Goal: Complete application form

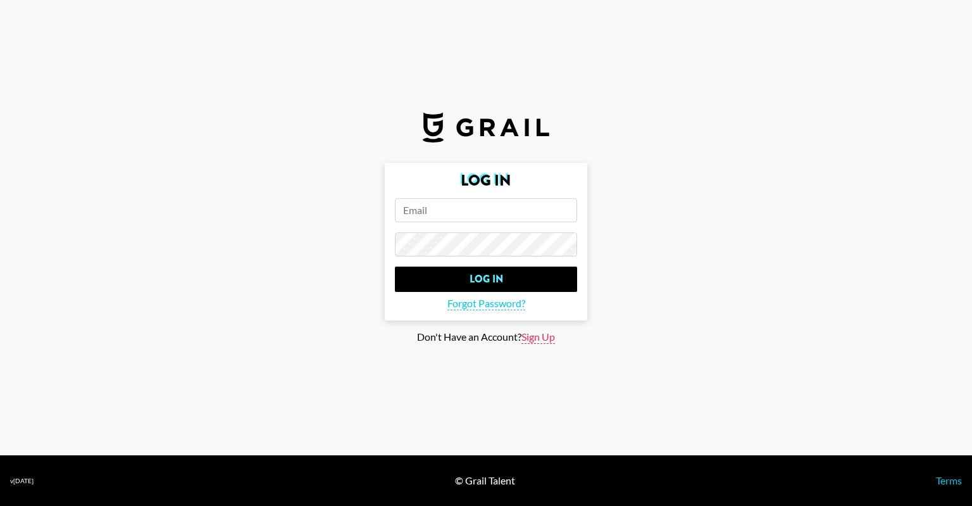
click at [536, 340] on span "Sign Up" at bounding box center [538, 336] width 34 height 13
type input "Sign Up"
click at [444, 213] on input "email" at bounding box center [486, 210] width 182 height 24
drag, startPoint x: 895, startPoint y: 189, endPoint x: 880, endPoint y: 195, distance: 17.0
click at [895, 189] on main "Sign Up Sign Up Already a member? Log In" at bounding box center [486, 253] width 952 height 181
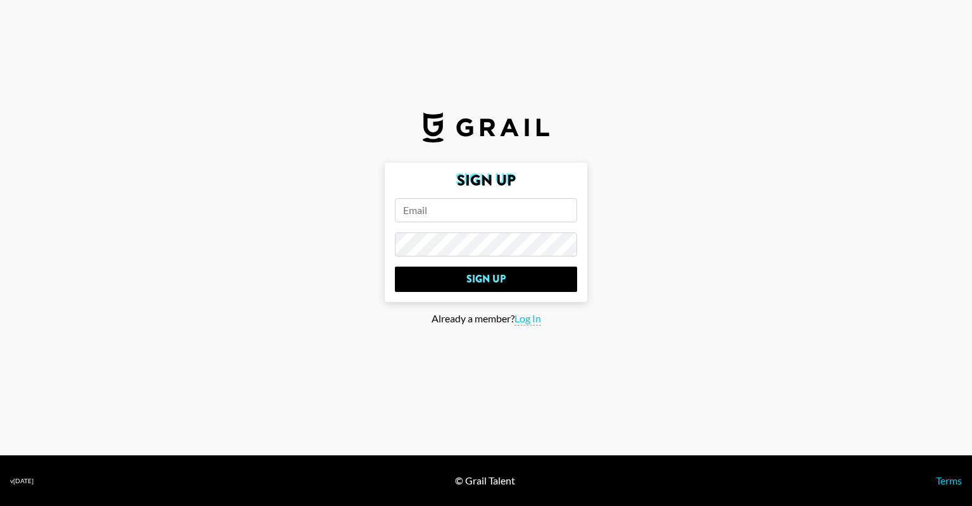
drag, startPoint x: 449, startPoint y: 212, endPoint x: 452, endPoint y: 228, distance: 16.9
click at [449, 212] on input "email" at bounding box center [486, 210] width 182 height 24
paste input "[PERSON_NAME][EMAIL_ADDRESS][PERSON_NAME][PERSON_NAME][DOMAIN_NAME]"
type input "[PERSON_NAME][EMAIL_ADDRESS][PERSON_NAME][PERSON_NAME][DOMAIN_NAME]"
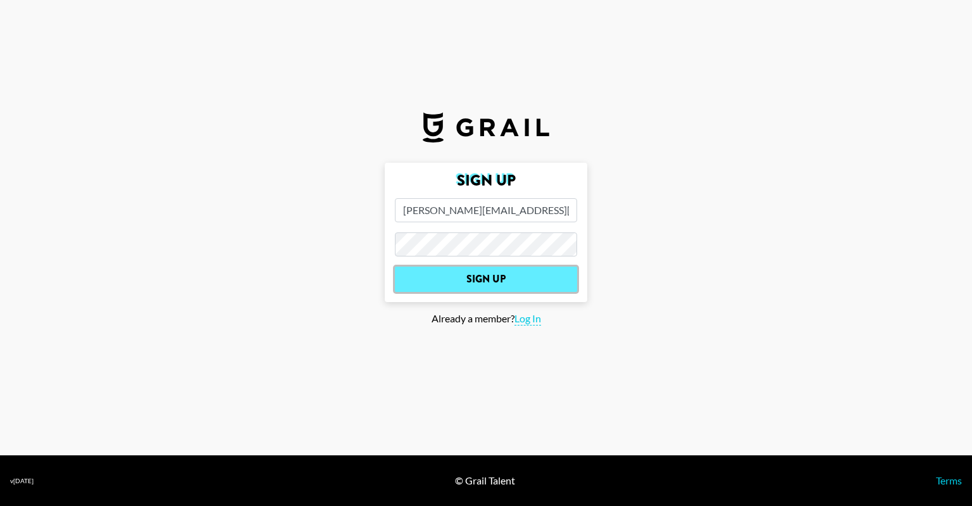
click at [465, 269] on input "Sign Up" at bounding box center [486, 278] width 182 height 25
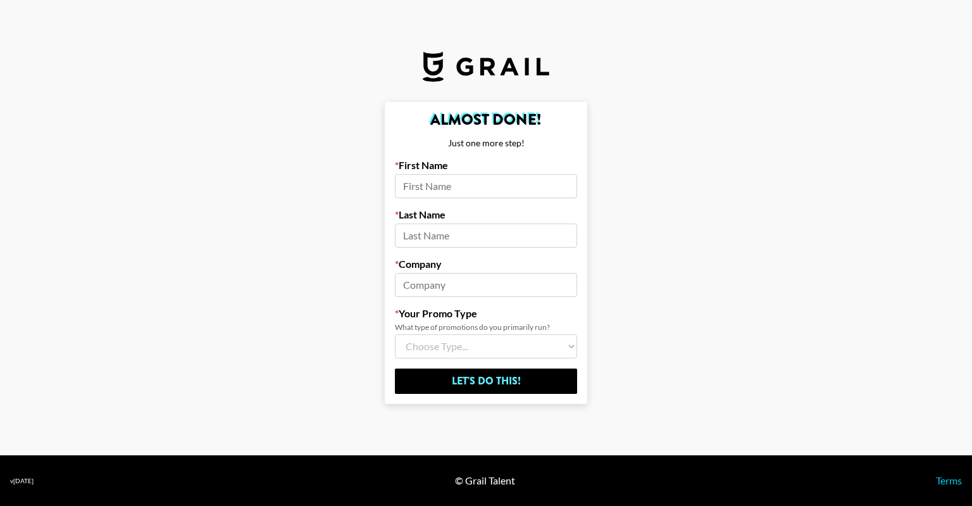
click at [485, 199] on form "Almost Done! Just one more step! First Name Last Name Company Your Promo Type W…" at bounding box center [486, 253] width 202 height 302
click at [478, 185] on input at bounding box center [486, 186] width 182 height 24
type input "[PERSON_NAME]"
click at [456, 240] on input at bounding box center [486, 235] width 182 height 24
type input "LI"
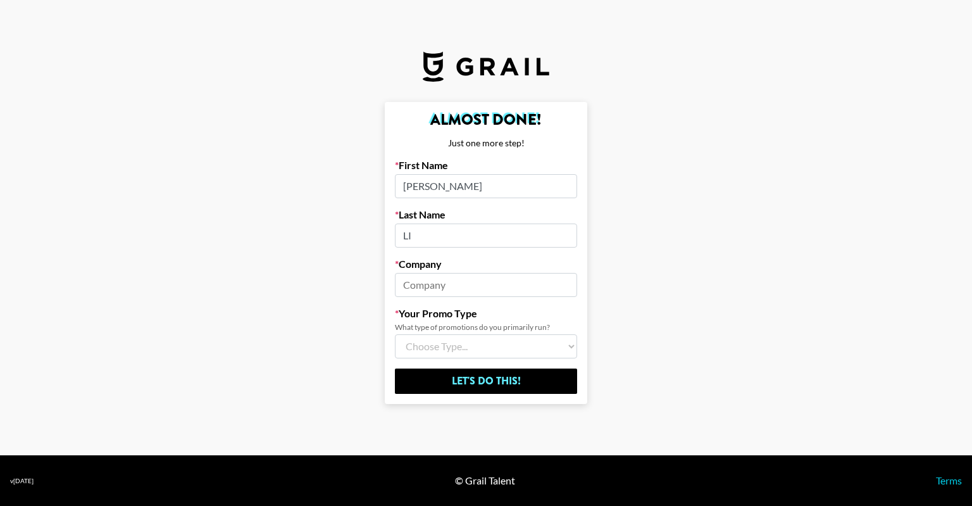
drag, startPoint x: 449, startPoint y: 270, endPoint x: 448, endPoint y: 278, distance: 8.3
click at [448, 271] on div "Company" at bounding box center [486, 277] width 182 height 39
click at [448, 280] on input at bounding box center [486, 285] width 182 height 24
type input "DREO"
click at [441, 338] on select "Choose Type... Song Promos Brand Promos Both (I work at an Agency)" at bounding box center [486, 346] width 182 height 24
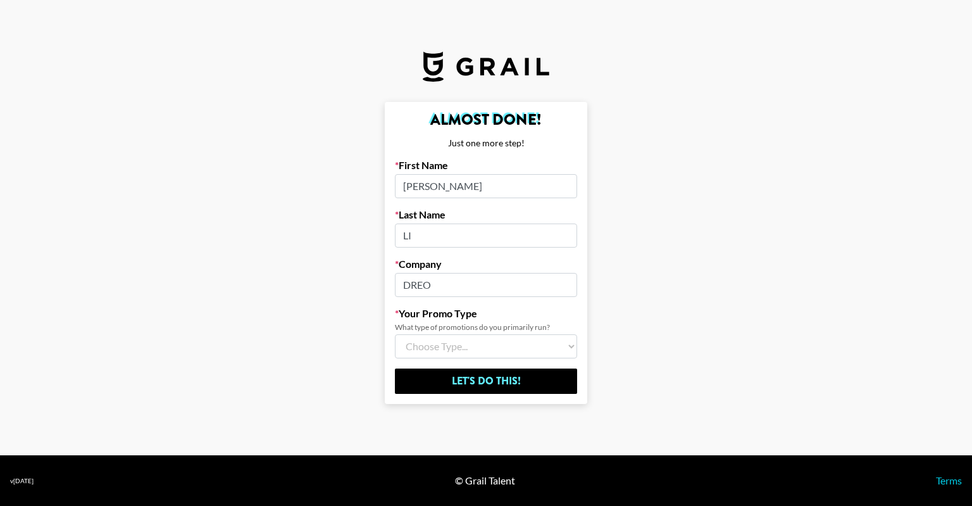
select select "Brand"
click at [395, 334] on select "Choose Type... Song Promos Brand Promos Both (I work at an Agency)" at bounding box center [486, 346] width 182 height 24
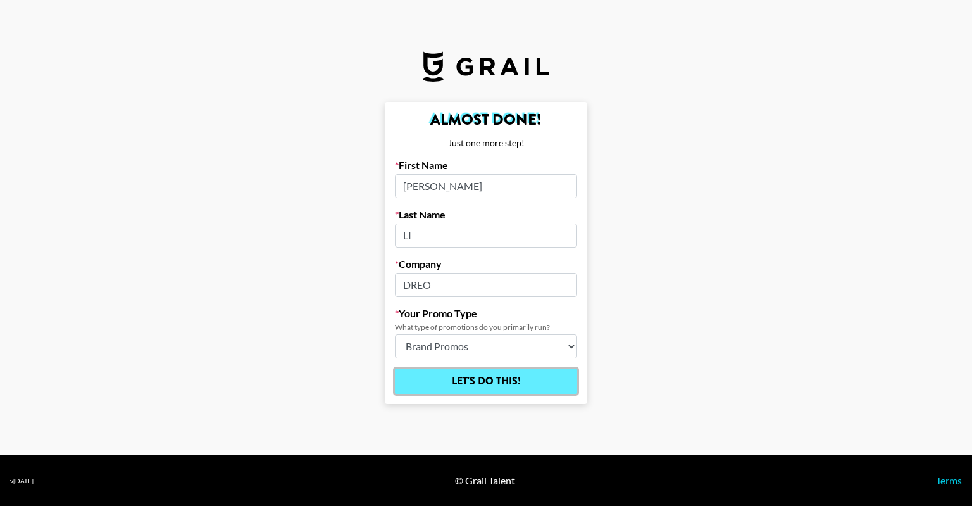
click at [456, 387] on input "Let's Do This!" at bounding box center [486, 380] width 182 height 25
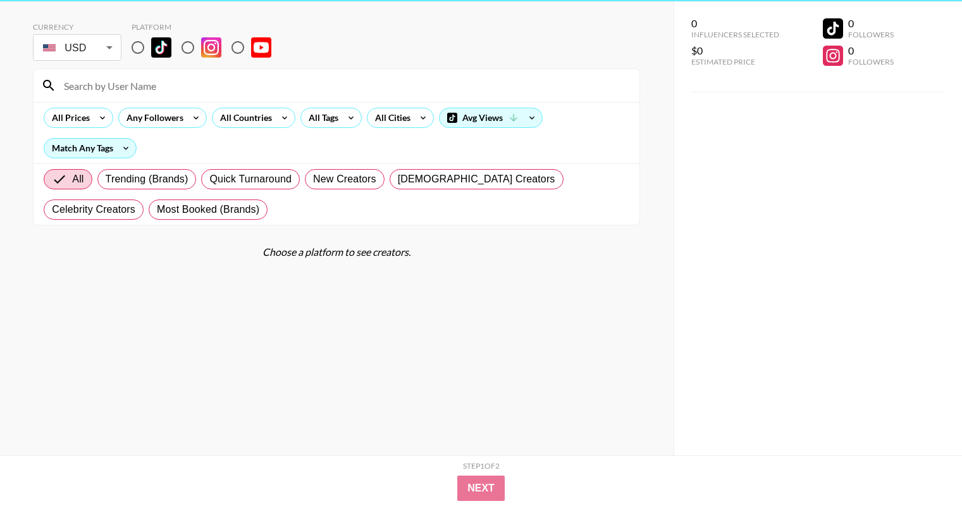
scroll to position [51, 0]
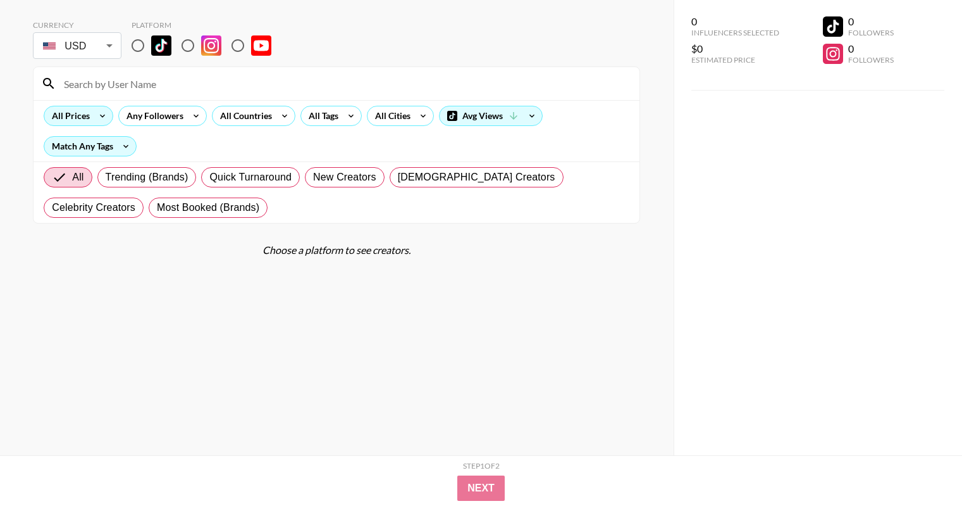
click at [89, 115] on div "All Prices" at bounding box center [68, 115] width 48 height 19
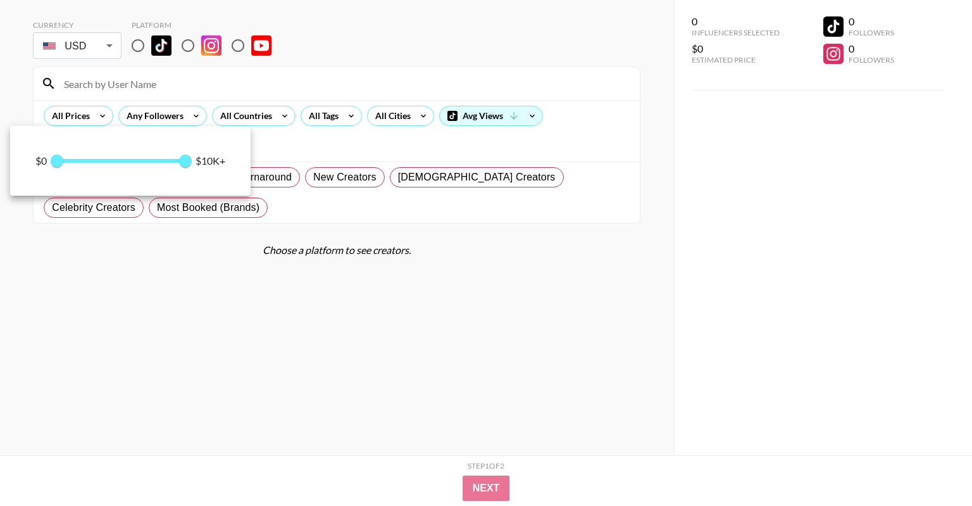
click at [171, 90] on div at bounding box center [486, 253] width 972 height 506
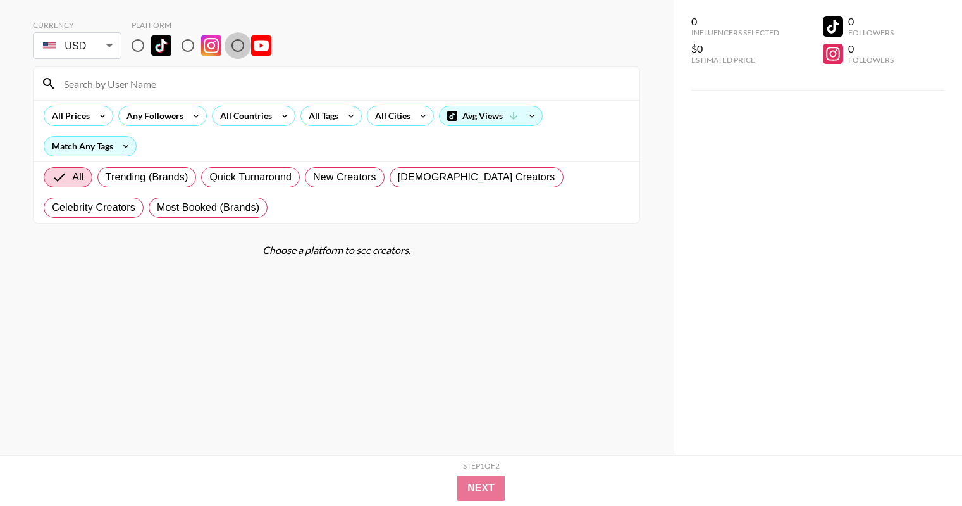
click at [237, 45] on input "radio" at bounding box center [238, 45] width 27 height 27
radio input "true"
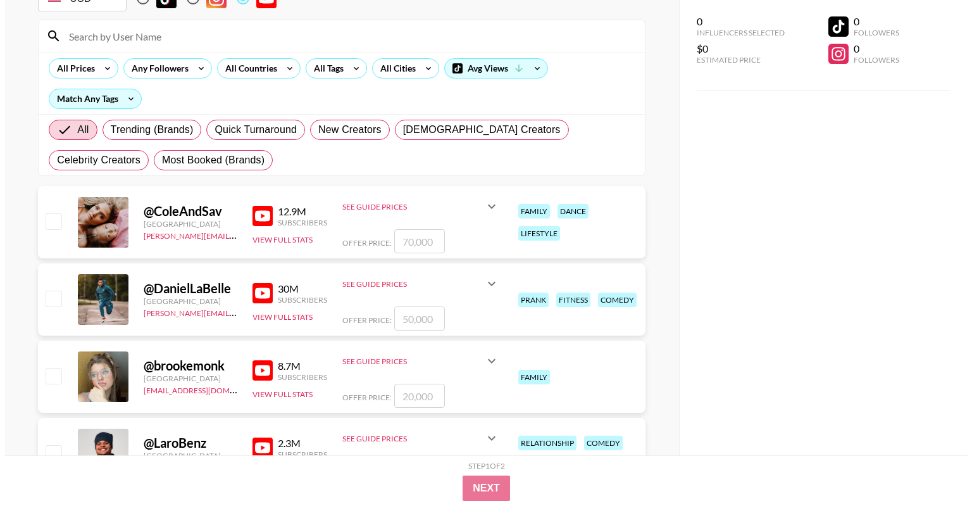
scroll to position [0, 0]
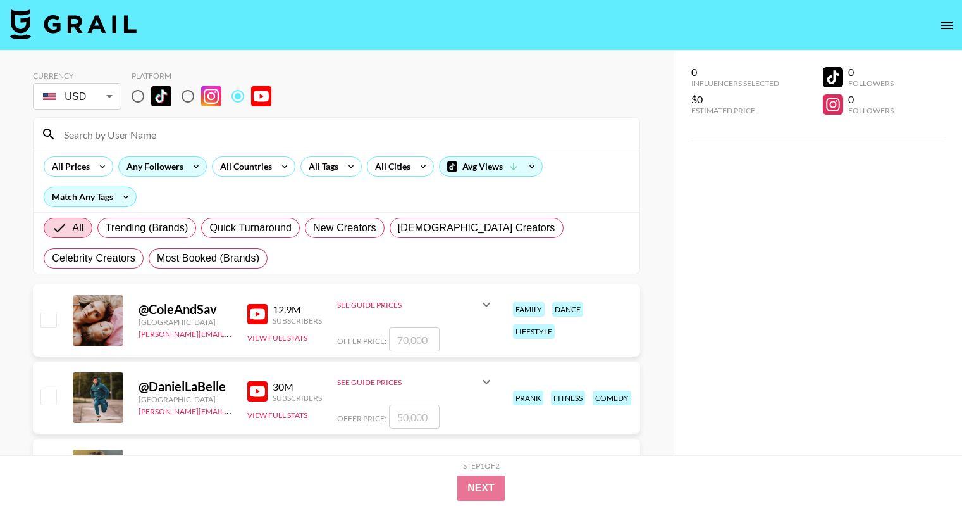
click at [168, 171] on div "Any Followers" at bounding box center [152, 166] width 67 height 19
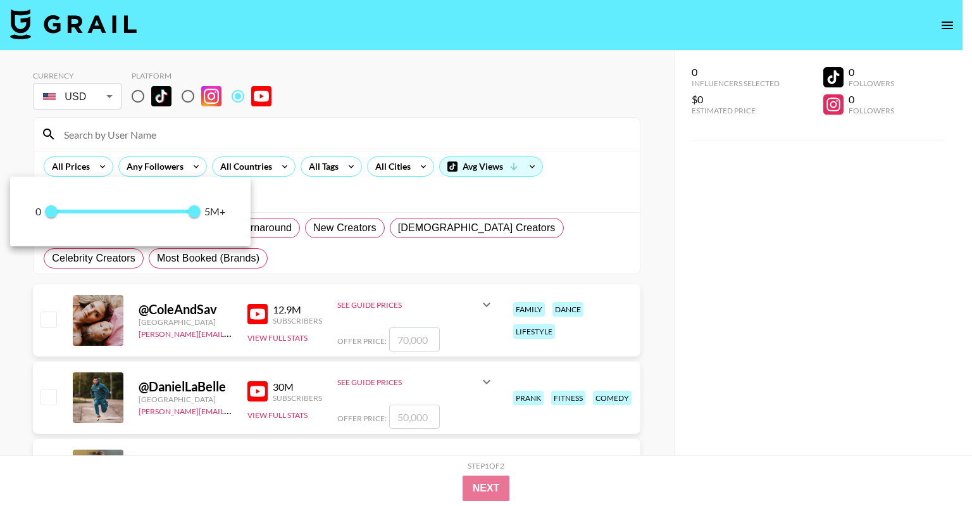
click at [244, 154] on div at bounding box center [486, 253] width 972 height 506
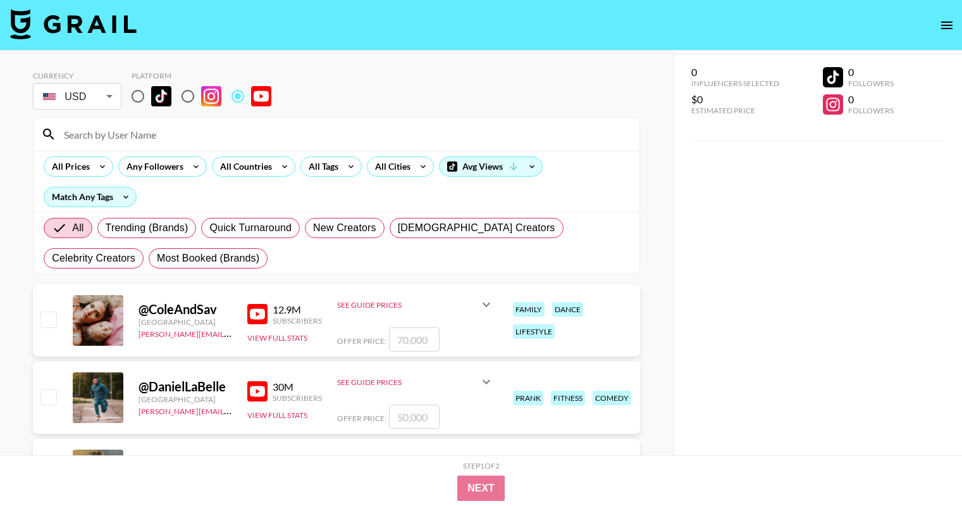
click at [251, 161] on div "All Countries" at bounding box center [244, 166] width 62 height 19
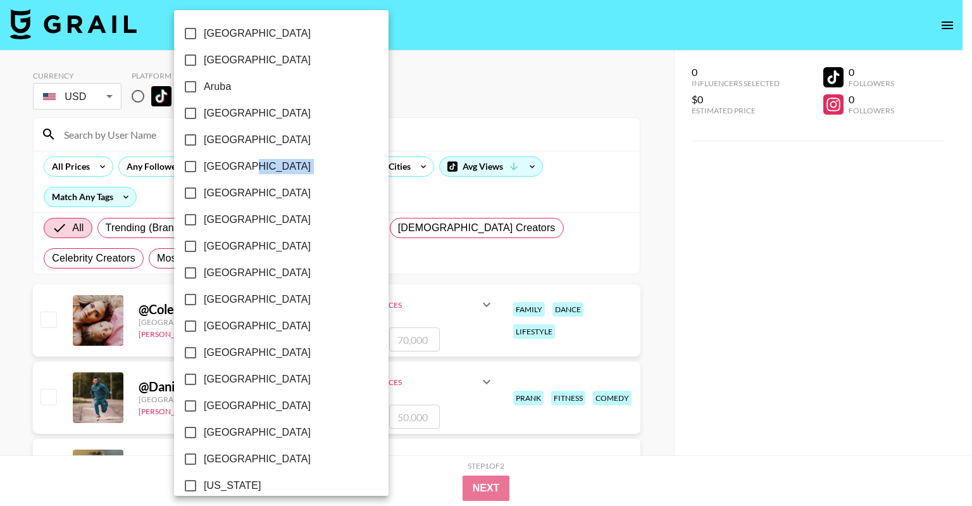
click at [252, 161] on label "[GEOGRAPHIC_DATA]" at bounding box center [272, 166] width 191 height 27
click at [204, 161] on input "[GEOGRAPHIC_DATA]" at bounding box center [190, 166] width 27 height 27
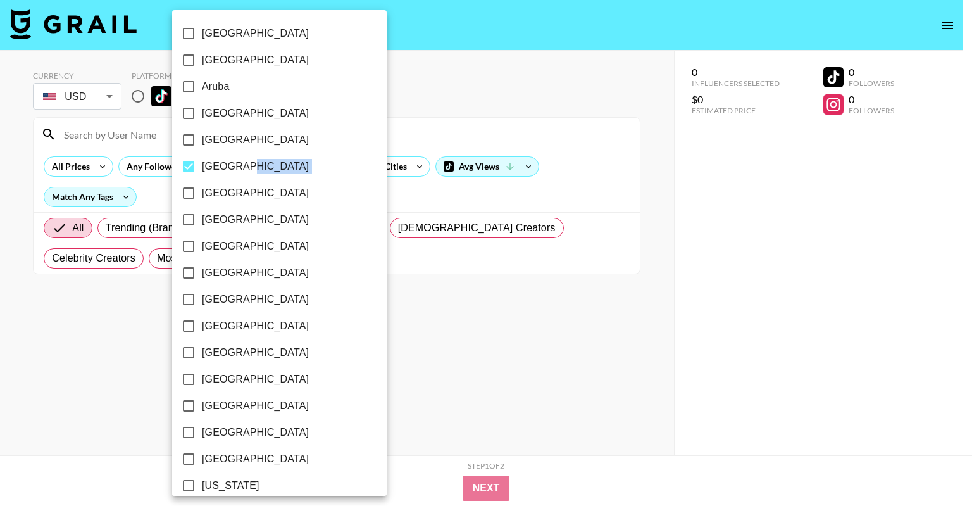
click at [252, 161] on label "[GEOGRAPHIC_DATA]" at bounding box center [270, 166] width 191 height 27
click at [202, 161] on input "[GEOGRAPHIC_DATA]" at bounding box center [188, 166] width 27 height 27
checkbox input "false"
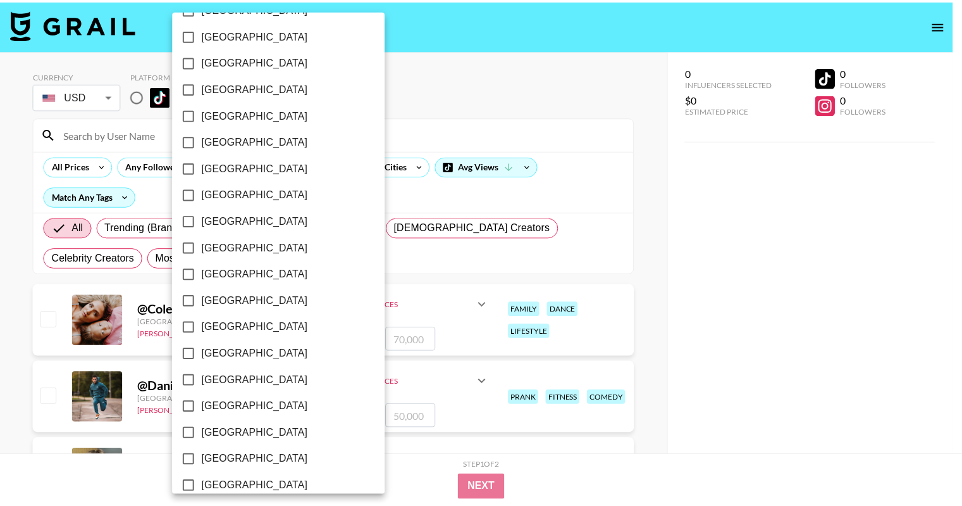
scroll to position [970, 0]
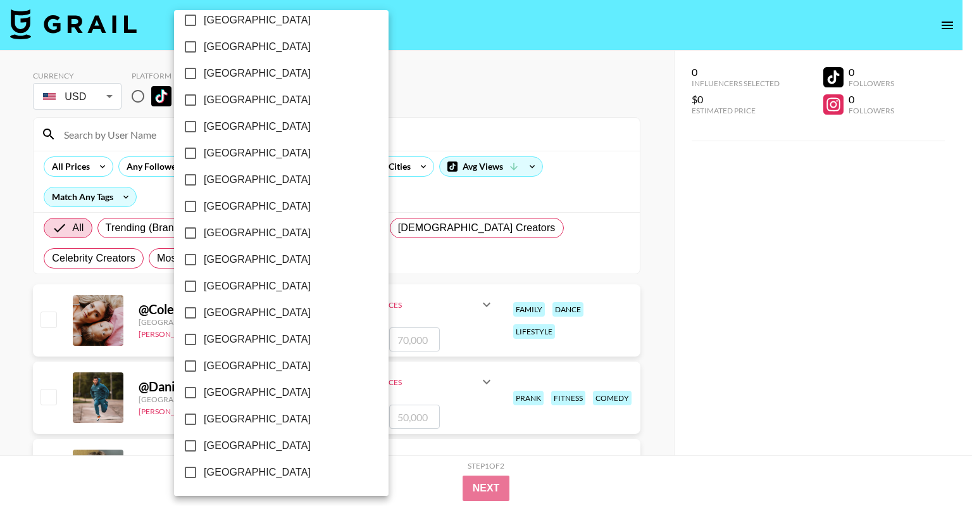
click at [213, 423] on span "[GEOGRAPHIC_DATA]" at bounding box center [257, 418] width 107 height 15
click at [204, 423] on input "[GEOGRAPHIC_DATA]" at bounding box center [190, 419] width 27 height 27
checkbox input "true"
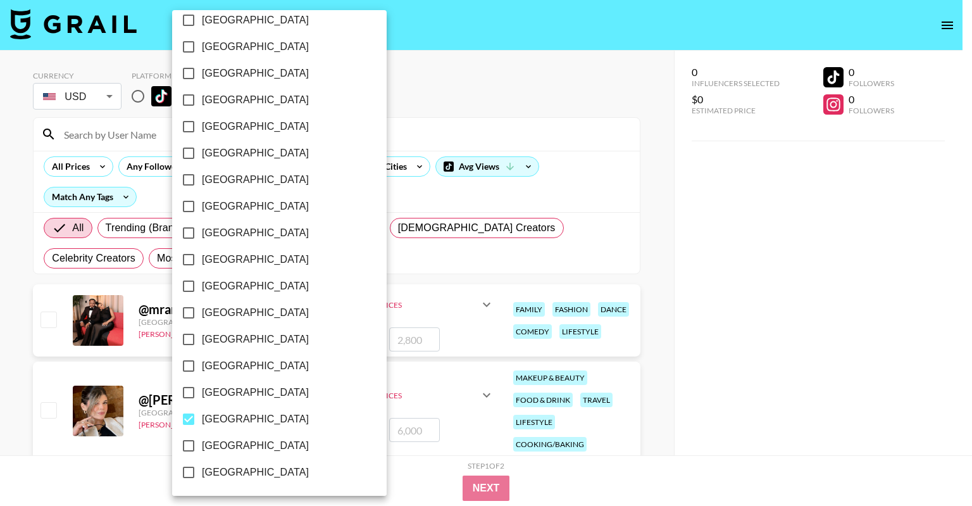
click at [786, 397] on div at bounding box center [486, 253] width 972 height 506
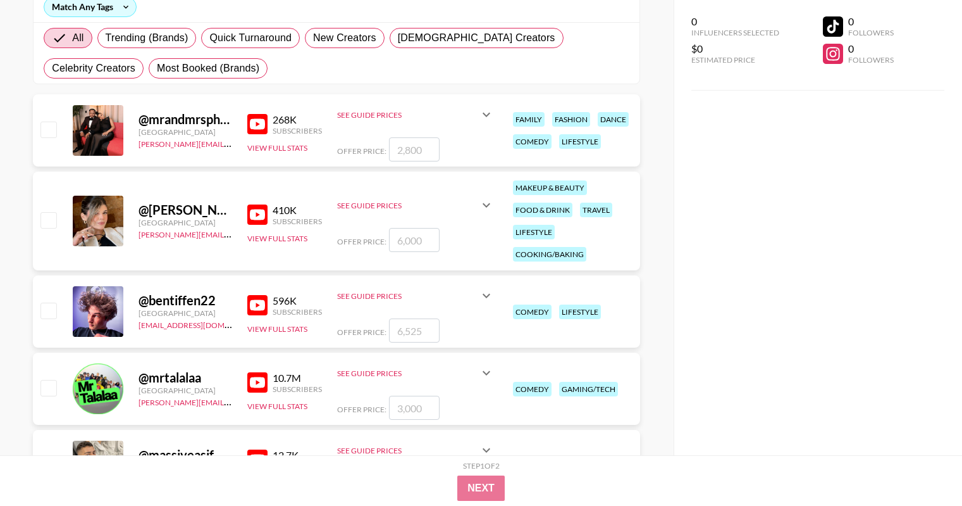
scroll to position [63, 0]
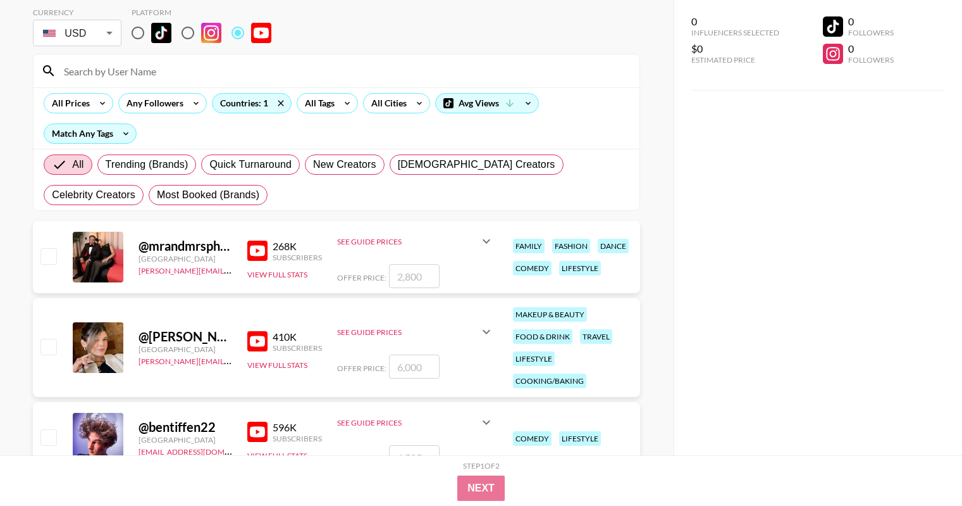
drag, startPoint x: 674, startPoint y: 438, endPoint x: 666, endPoint y: 439, distance: 8.3
click at [674, 438] on div "0 Influencers Selected $0 Estimated Price 0 Followers 0 Followers" at bounding box center [818, 227] width 289 height 455
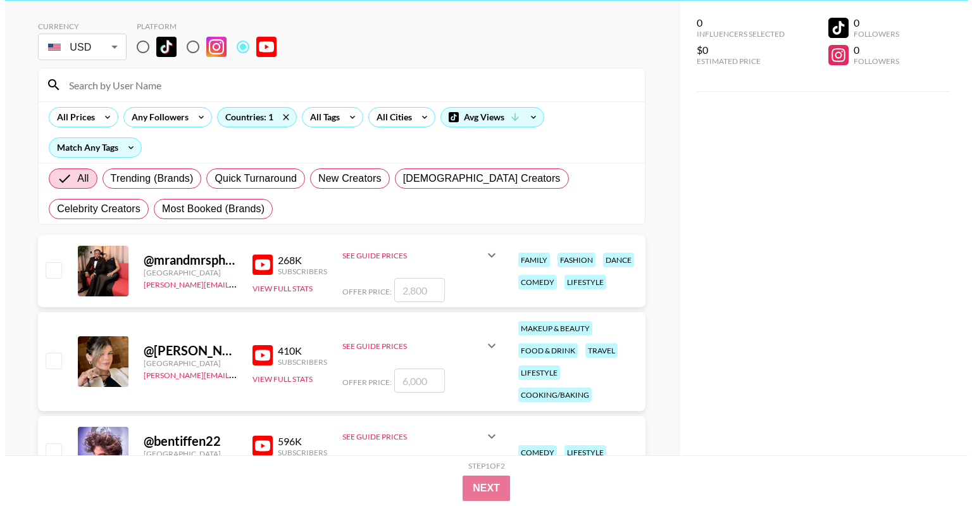
scroll to position [0, 0]
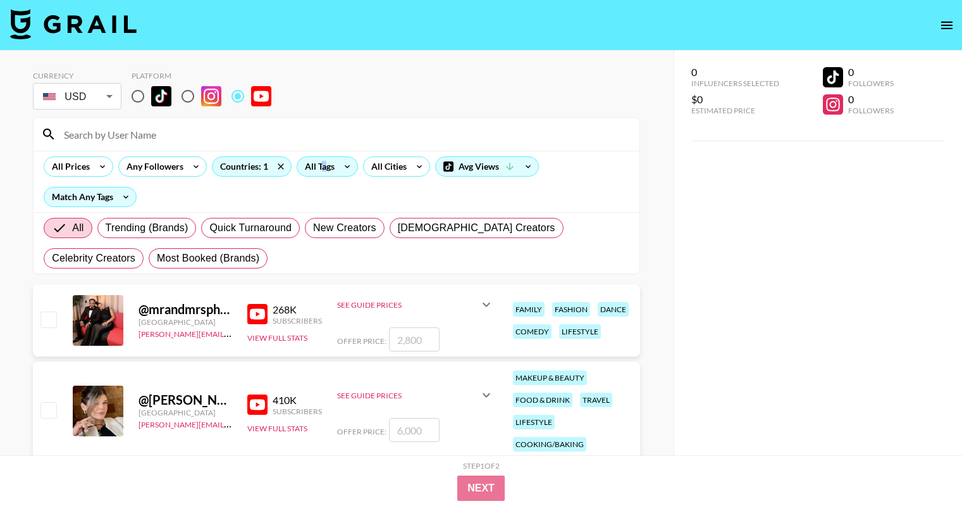
click at [323, 166] on div "All Tags" at bounding box center [317, 166] width 40 height 19
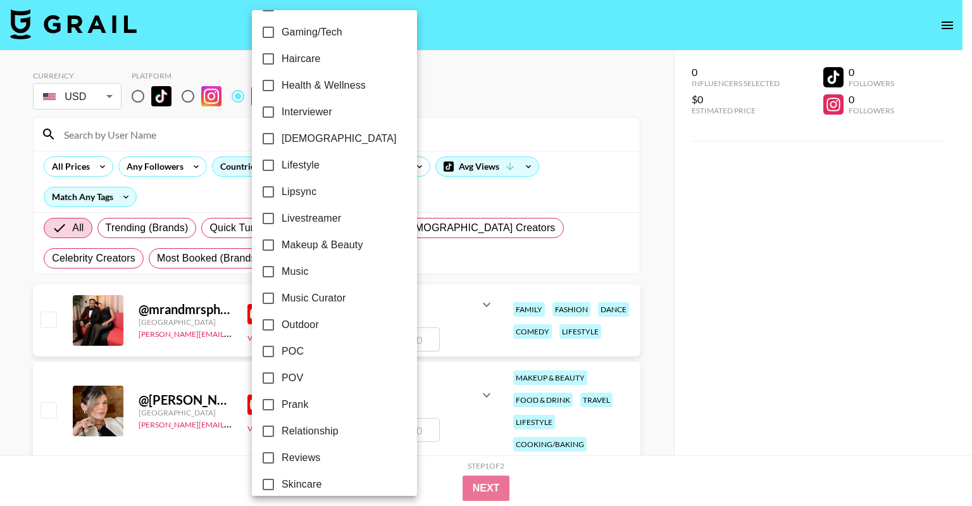
scroll to position [704, 0]
